Goal: Task Accomplishment & Management: Complete application form

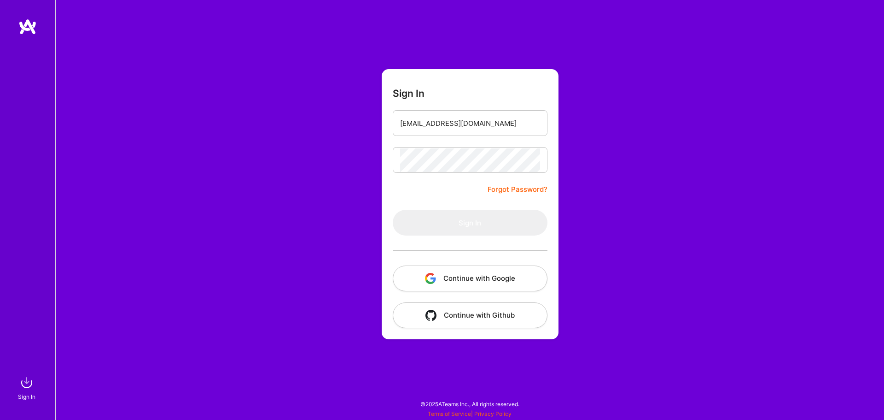
click at [450, 189] on form "Sign In [EMAIL_ADDRESS][DOMAIN_NAME] Forgot Password? Sign In Continue with Goo…" at bounding box center [470, 204] width 177 height 270
click at [463, 273] on button "Continue with Google" at bounding box center [470, 278] width 155 height 26
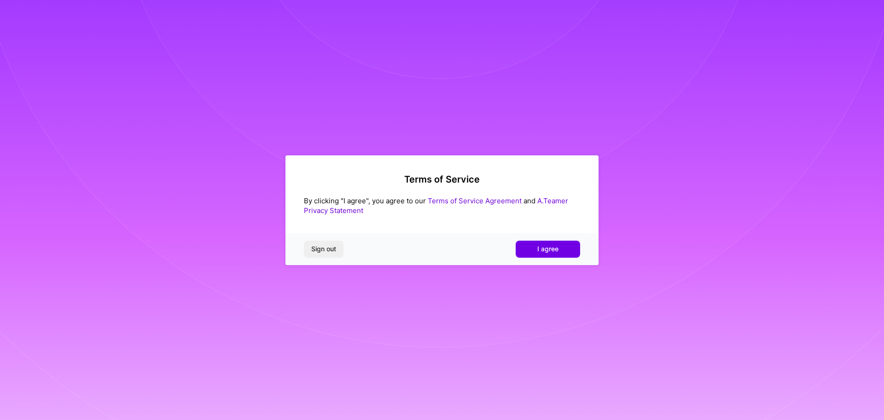
click at [535, 257] on div "Sign out I agree" at bounding box center [442, 248] width 313 height 31
click at [538, 253] on span "I agree" at bounding box center [547, 248] width 21 height 9
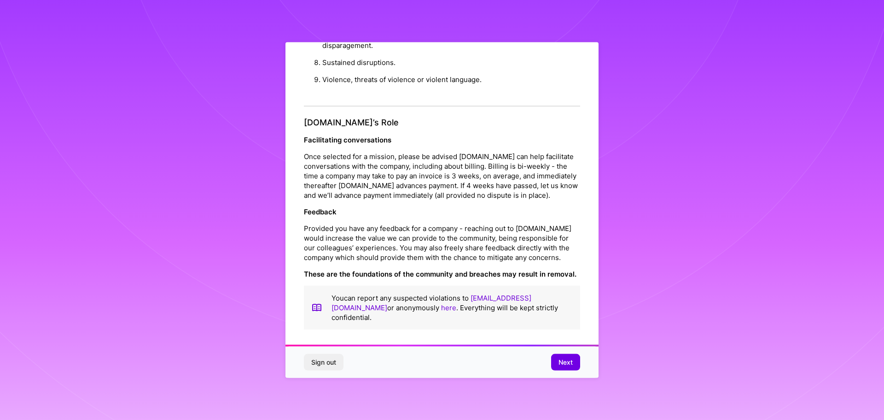
scroll to position [998, 0]
click at [570, 362] on span "Next" at bounding box center [566, 361] width 14 height 9
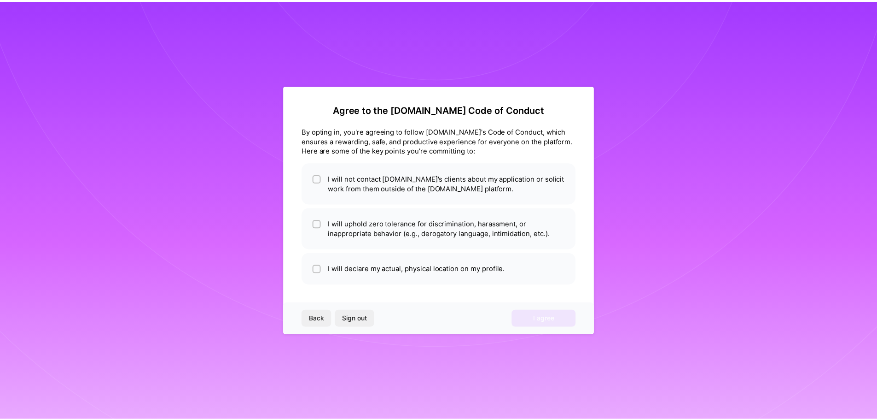
scroll to position [0, 0]
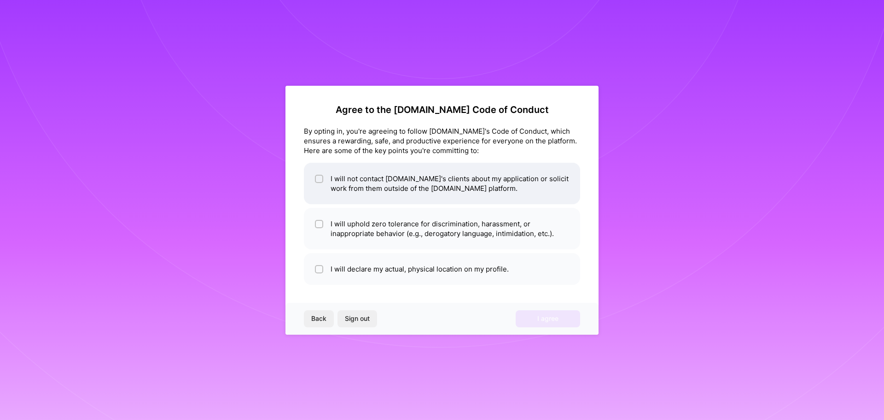
click at [454, 191] on li "I will not contact [DOMAIN_NAME]'s clients about my application or solicit work…" at bounding box center [442, 183] width 276 height 41
checkbox input "true"
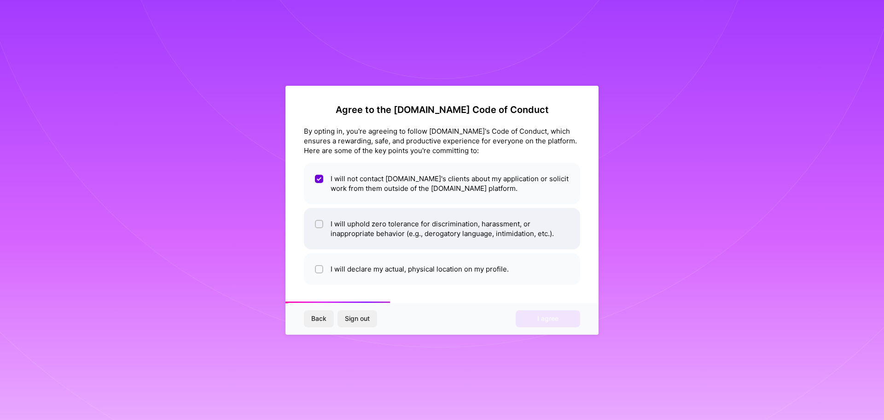
click at [454, 231] on li "I will uphold zero tolerance for discrimination, harassment, or inappropriate b…" at bounding box center [442, 228] width 276 height 41
checkbox input "true"
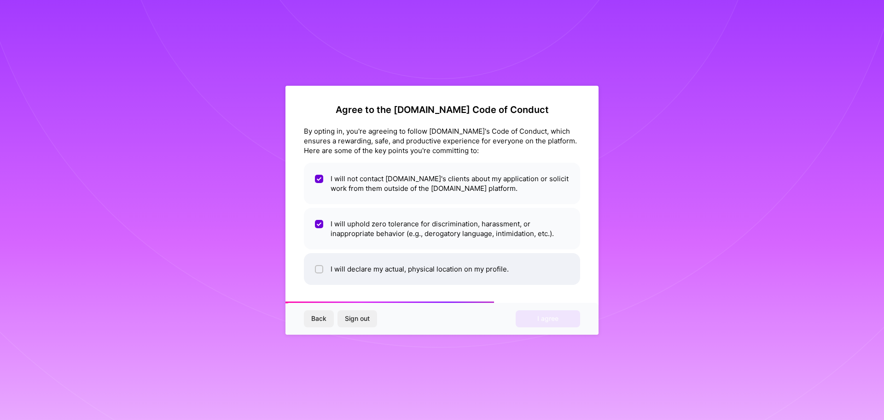
click at [455, 273] on li "I will declare my actual, physical location on my profile." at bounding box center [442, 269] width 276 height 32
checkbox input "true"
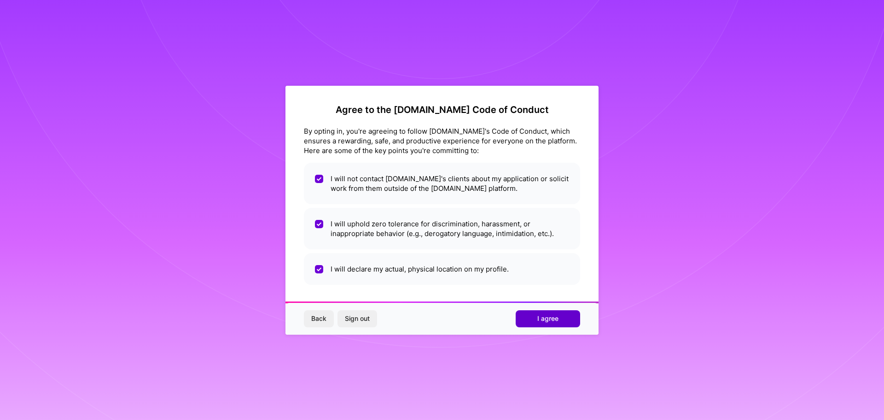
click at [537, 315] on button "I agree" at bounding box center [548, 318] width 64 height 17
